Goal: Transaction & Acquisition: Subscribe to service/newsletter

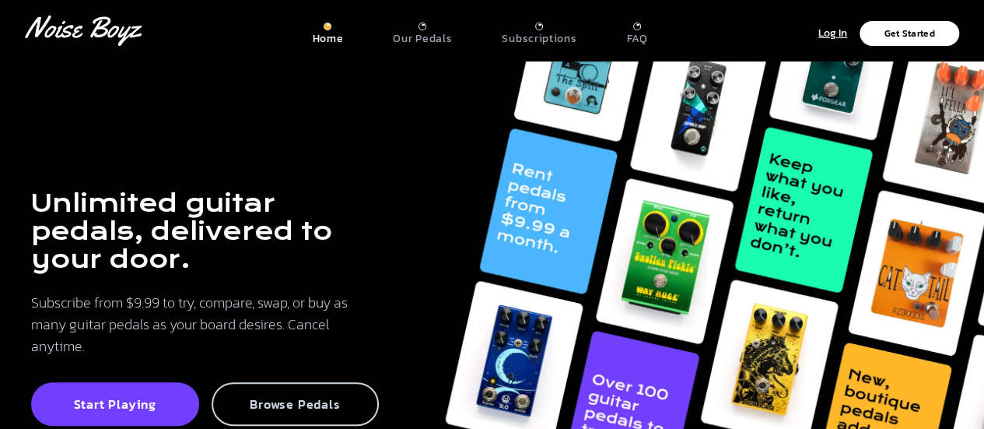
click at [306, 382] on div "Browse Pedals" at bounding box center [296, 404] width 168 height 44
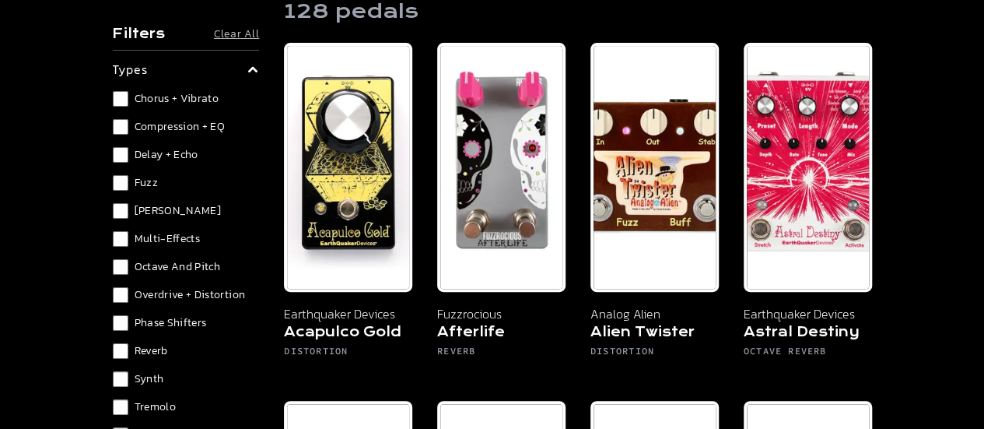
scroll to position [78, 0]
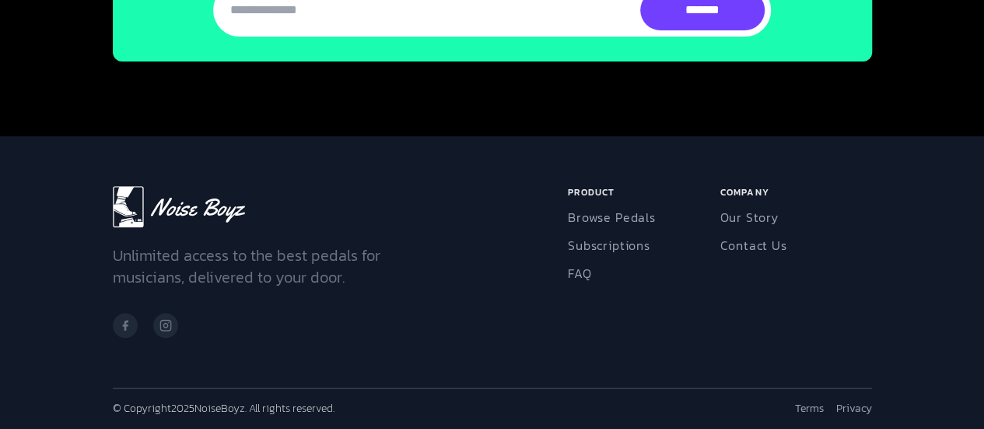
scroll to position [3379, 0]
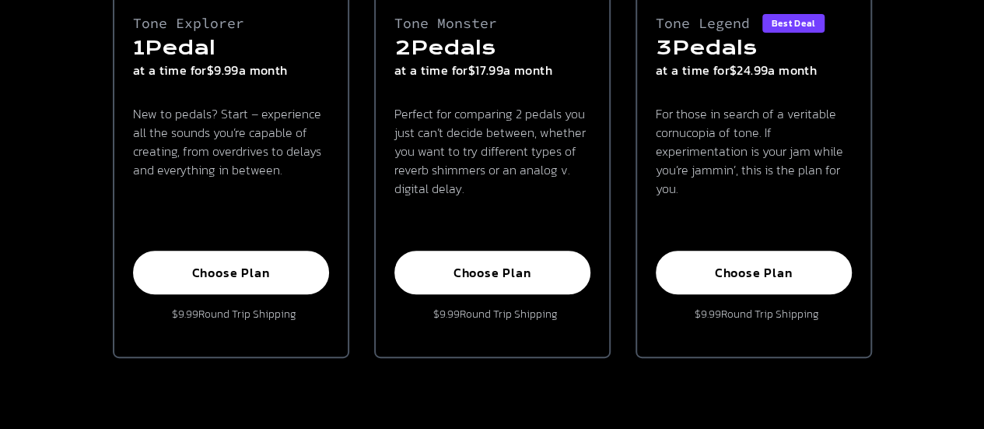
scroll to position [233, 0]
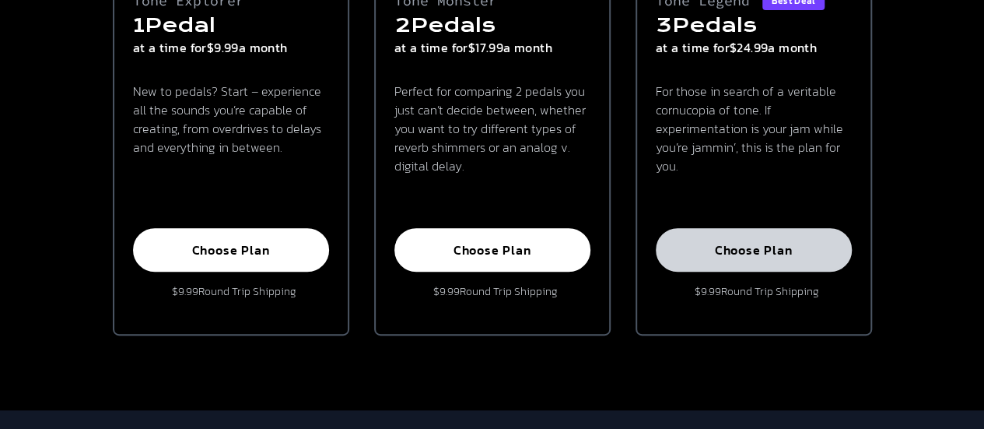
click at [796, 242] on p "Choose Plan" at bounding box center [754, 250] width 162 height 16
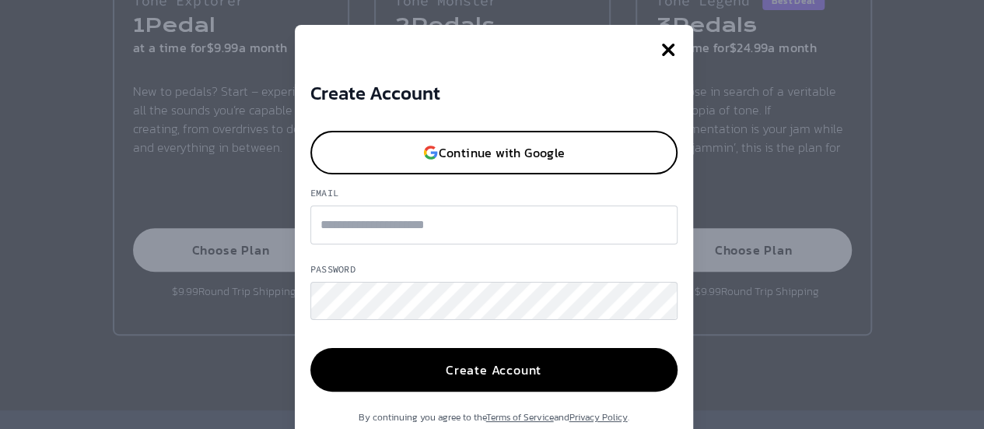
click at [662, 46] on icon "button" at bounding box center [668, 50] width 12 height 12
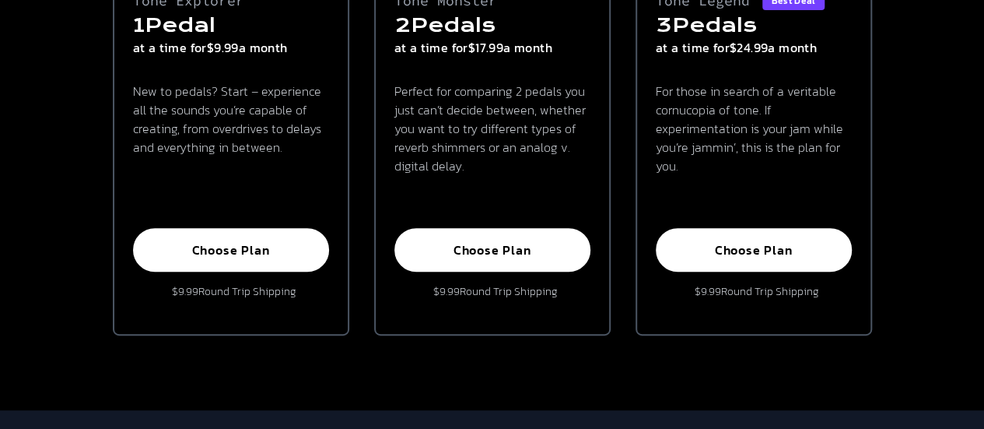
scroll to position [0, 0]
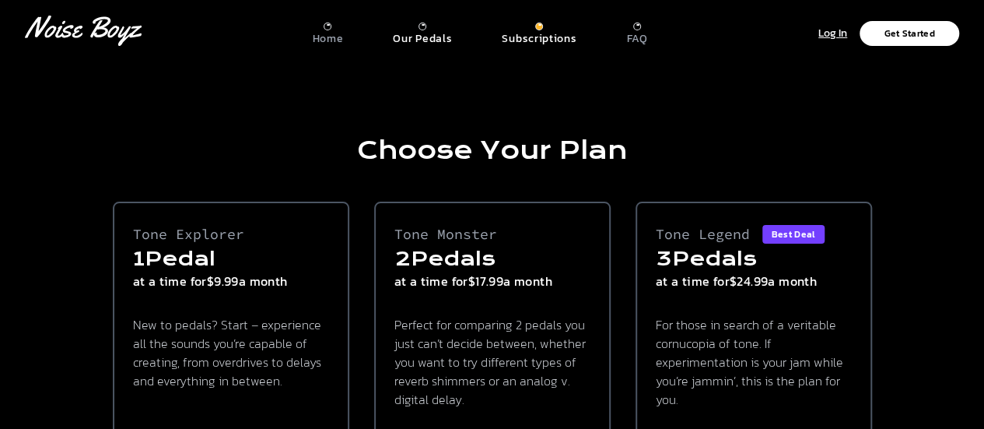
click at [435, 37] on p "Our Pedals" at bounding box center [422, 39] width 59 height 14
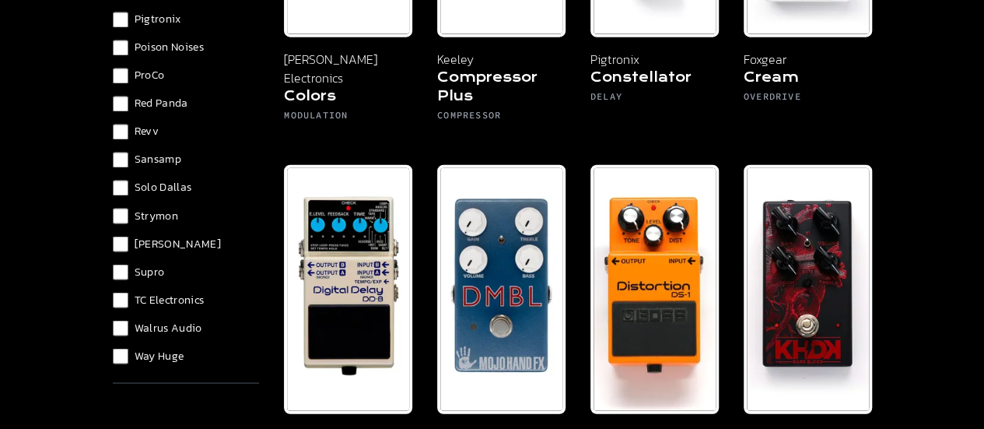
scroll to position [1944, 0]
